Goal: Task Accomplishment & Management: Manage account settings

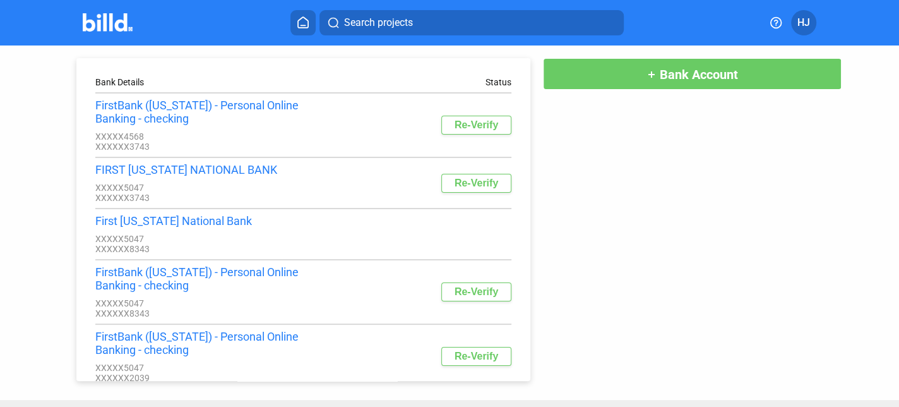
scroll to position [297, 0]
click at [809, 25] on span "HJ" at bounding box center [803, 22] width 13 height 15
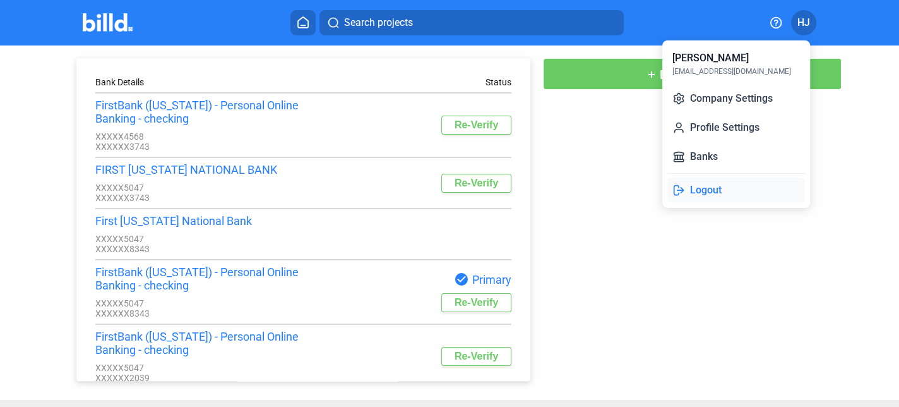
click at [715, 181] on button "Logout" at bounding box center [736, 189] width 138 height 25
